Goal: Task Accomplishment & Management: Use online tool/utility

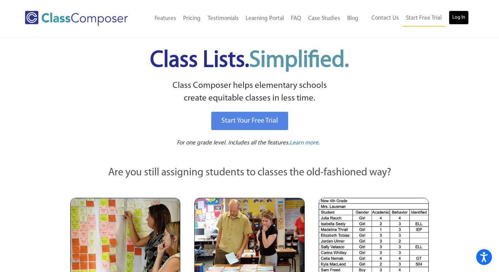
click at [459, 17] on link "Log In" at bounding box center [459, 18] width 20 height 14
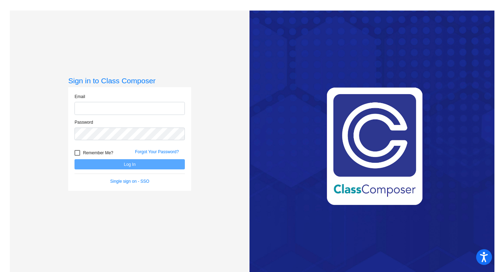
type input "carole.adams@hesperiausd.org"
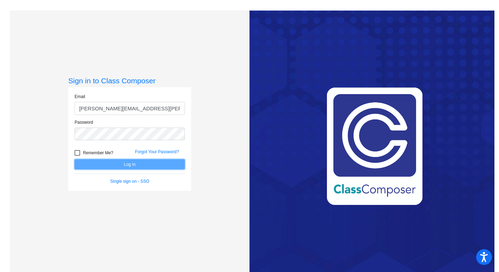
click at [129, 164] on button "Log In" at bounding box center [130, 164] width 110 height 10
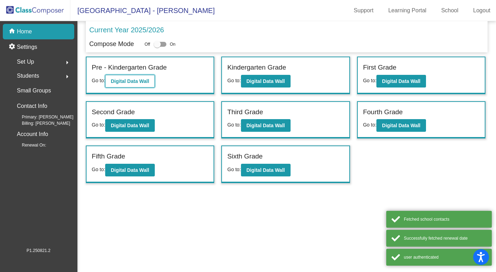
click at [130, 79] on b "Digital Data Wall" at bounding box center [130, 81] width 38 height 6
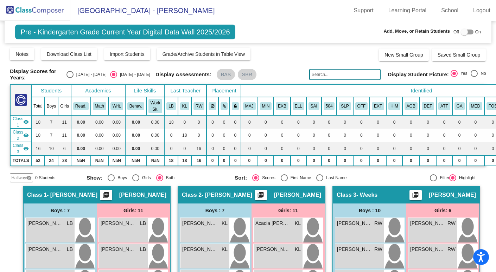
click at [34, 12] on img at bounding box center [35, 10] width 70 height 21
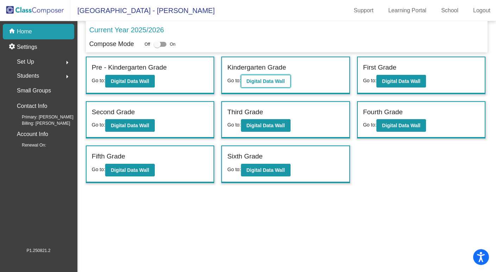
click at [270, 80] on b "Digital Data Wall" at bounding box center [265, 81] width 38 height 6
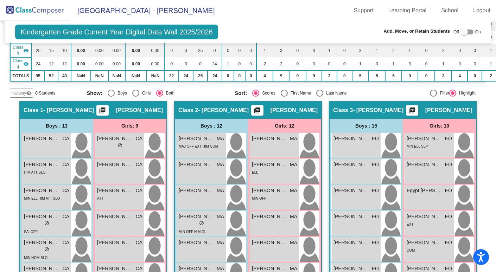
scroll to position [133, 0]
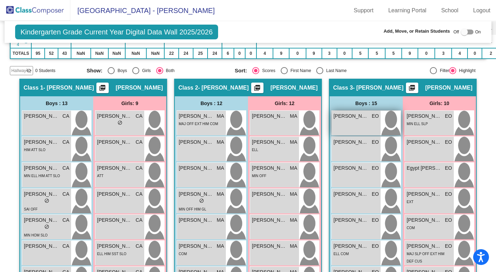
click at [350, 118] on span "Alex Herrera" at bounding box center [350, 115] width 35 height 7
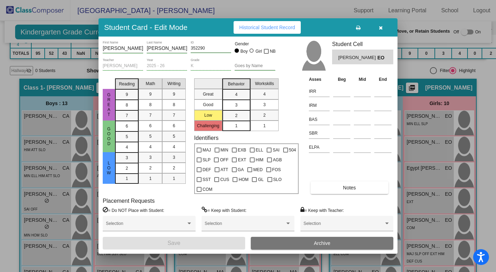
click at [262, 29] on span "Historical Student Record" at bounding box center [267, 28] width 56 height 6
click at [381, 27] on icon "button" at bounding box center [381, 27] width 4 height 5
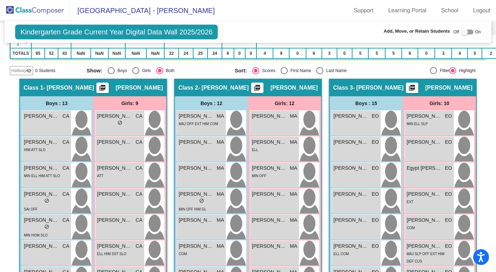
click at [35, 12] on img at bounding box center [35, 10] width 70 height 21
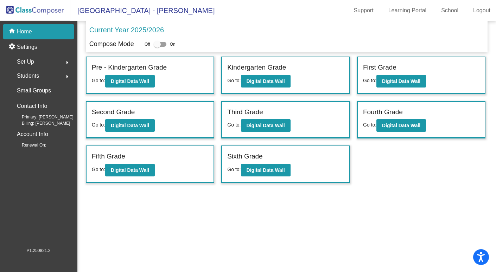
click at [31, 62] on span "Set Up" at bounding box center [25, 62] width 17 height 10
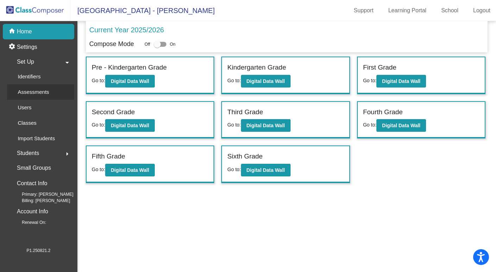
click at [38, 94] on p "Assessments" at bounding box center [33, 92] width 31 height 8
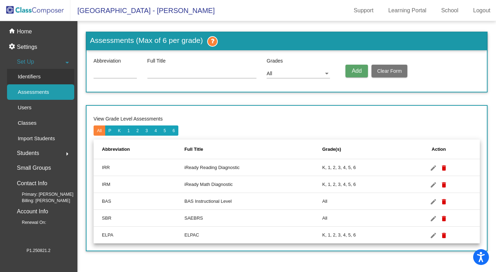
click at [35, 79] on p "Identifiers" at bounding box center [29, 76] width 23 height 8
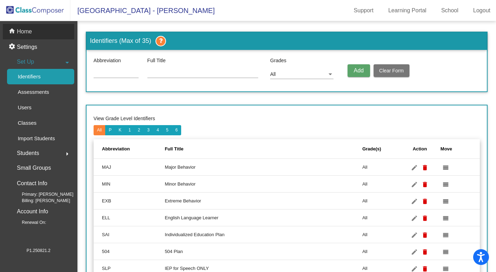
click at [24, 32] on p "Home" at bounding box center [24, 31] width 15 height 8
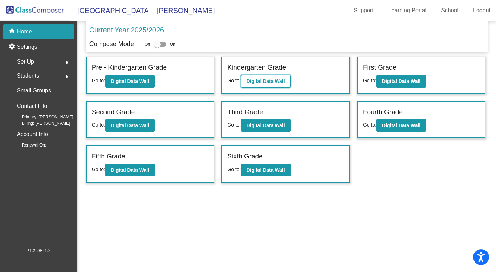
click at [260, 78] on b "Digital Data Wall" at bounding box center [265, 81] width 38 height 6
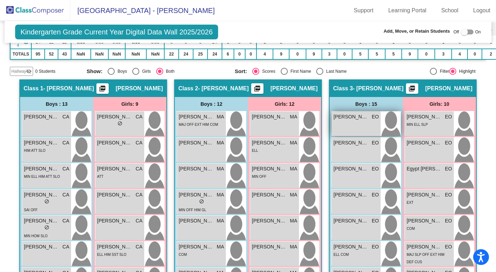
scroll to position [144, 0]
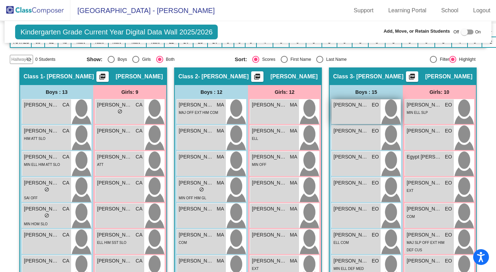
click at [357, 111] on div "Alex Herrera EO lock do_not_disturb_alt" at bounding box center [356, 111] width 49 height 25
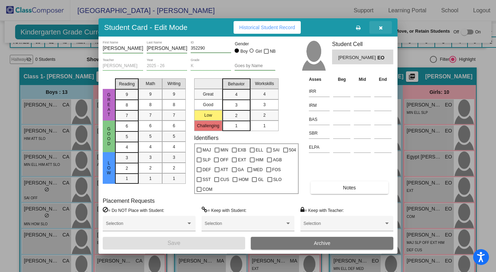
click at [383, 27] on button "button" at bounding box center [380, 27] width 22 height 13
